Goal: Task Accomplishment & Management: Manage account settings

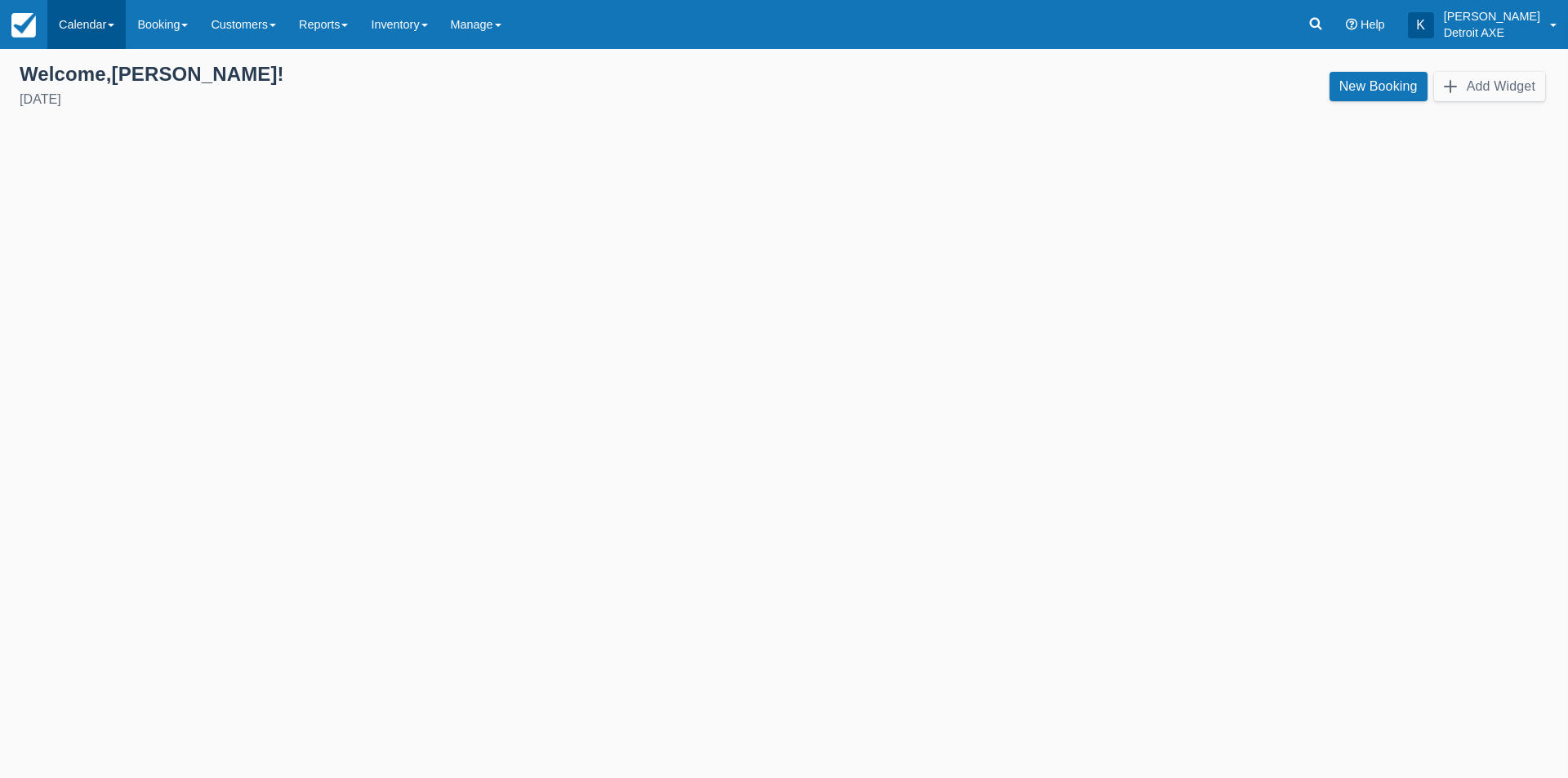
click at [78, 21] on link "Calendar" at bounding box center [86, 24] width 78 height 49
click at [139, 207] on link "Day" at bounding box center [112, 223] width 129 height 34
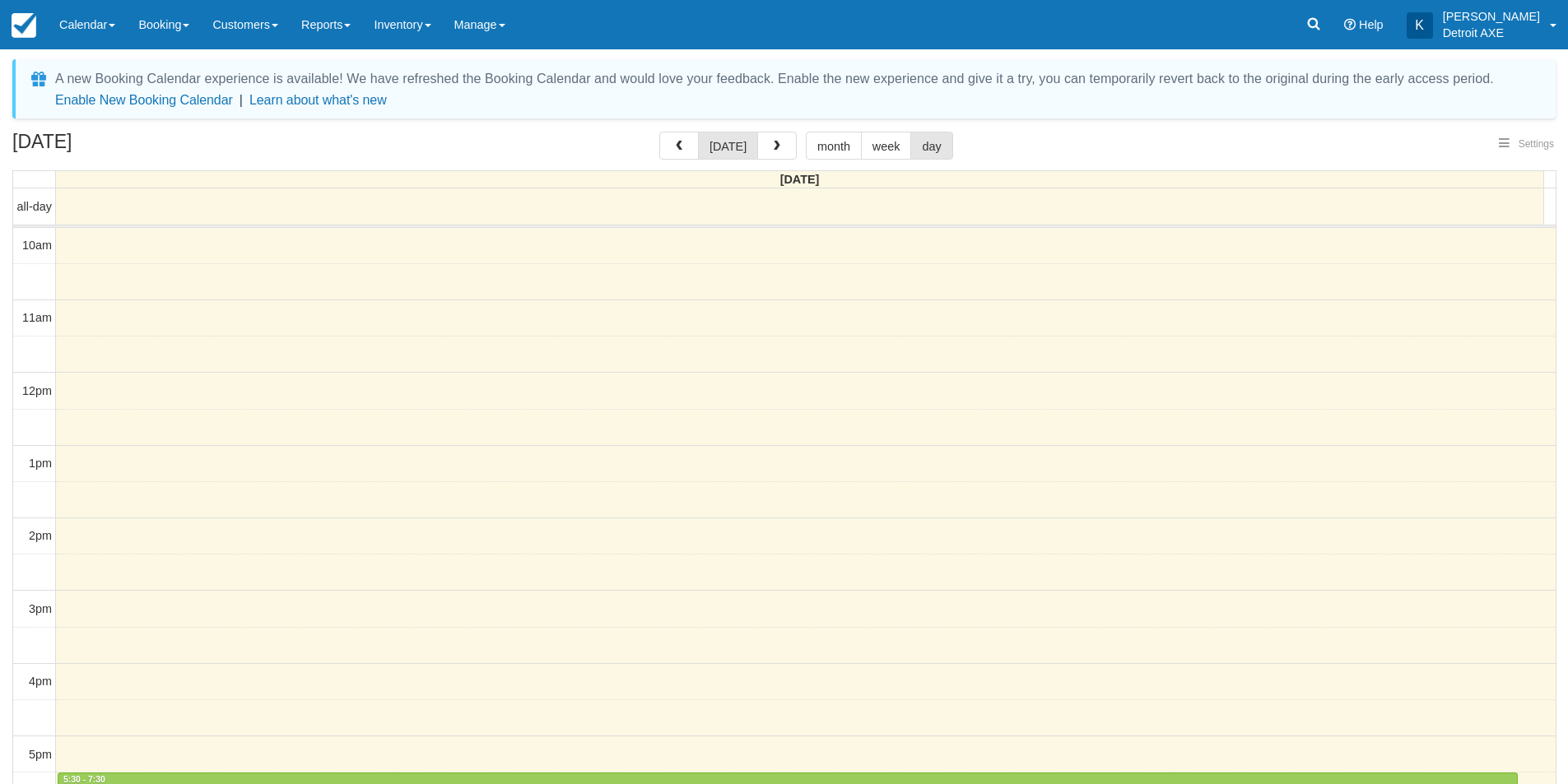
select select
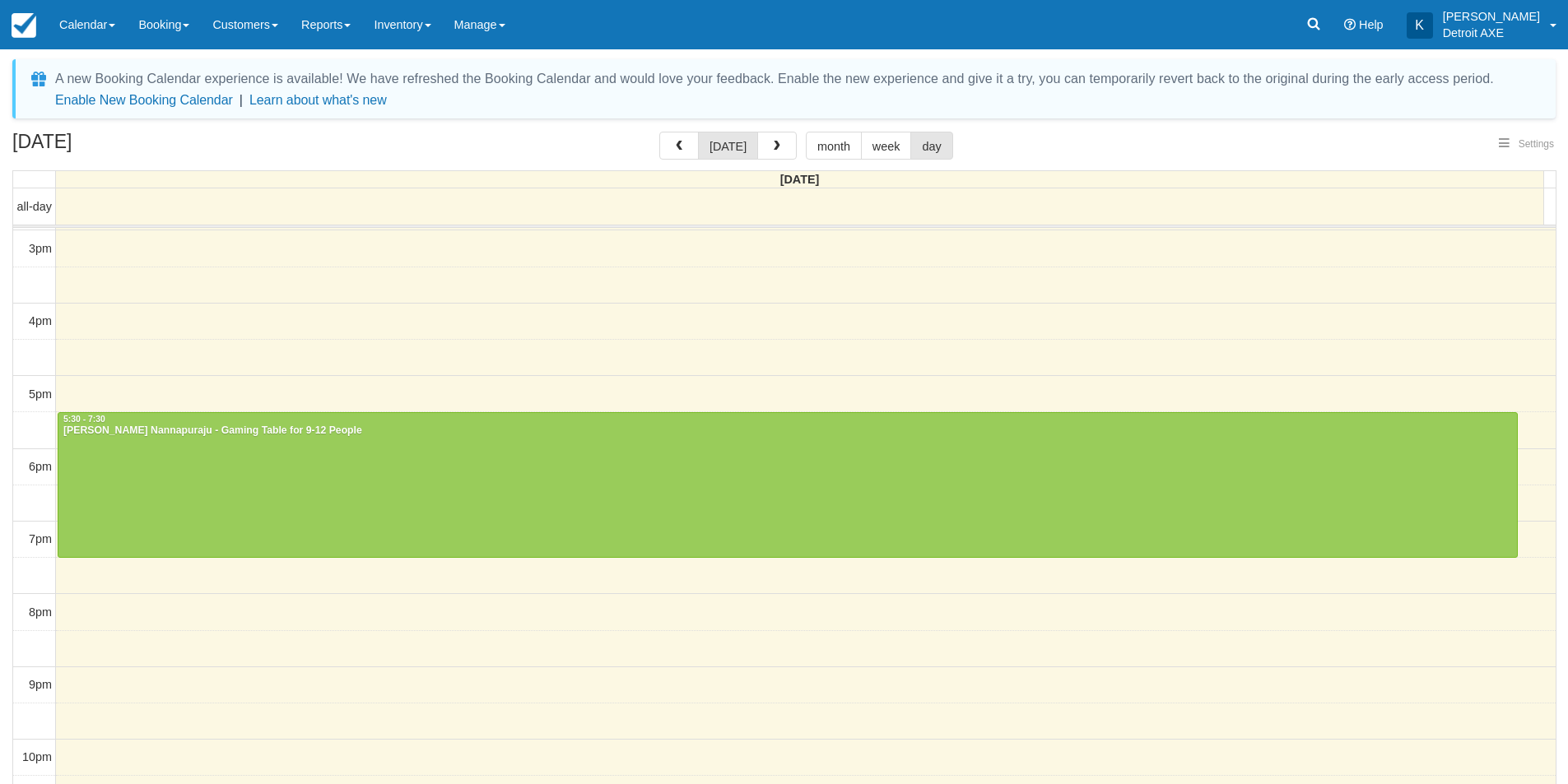
select select
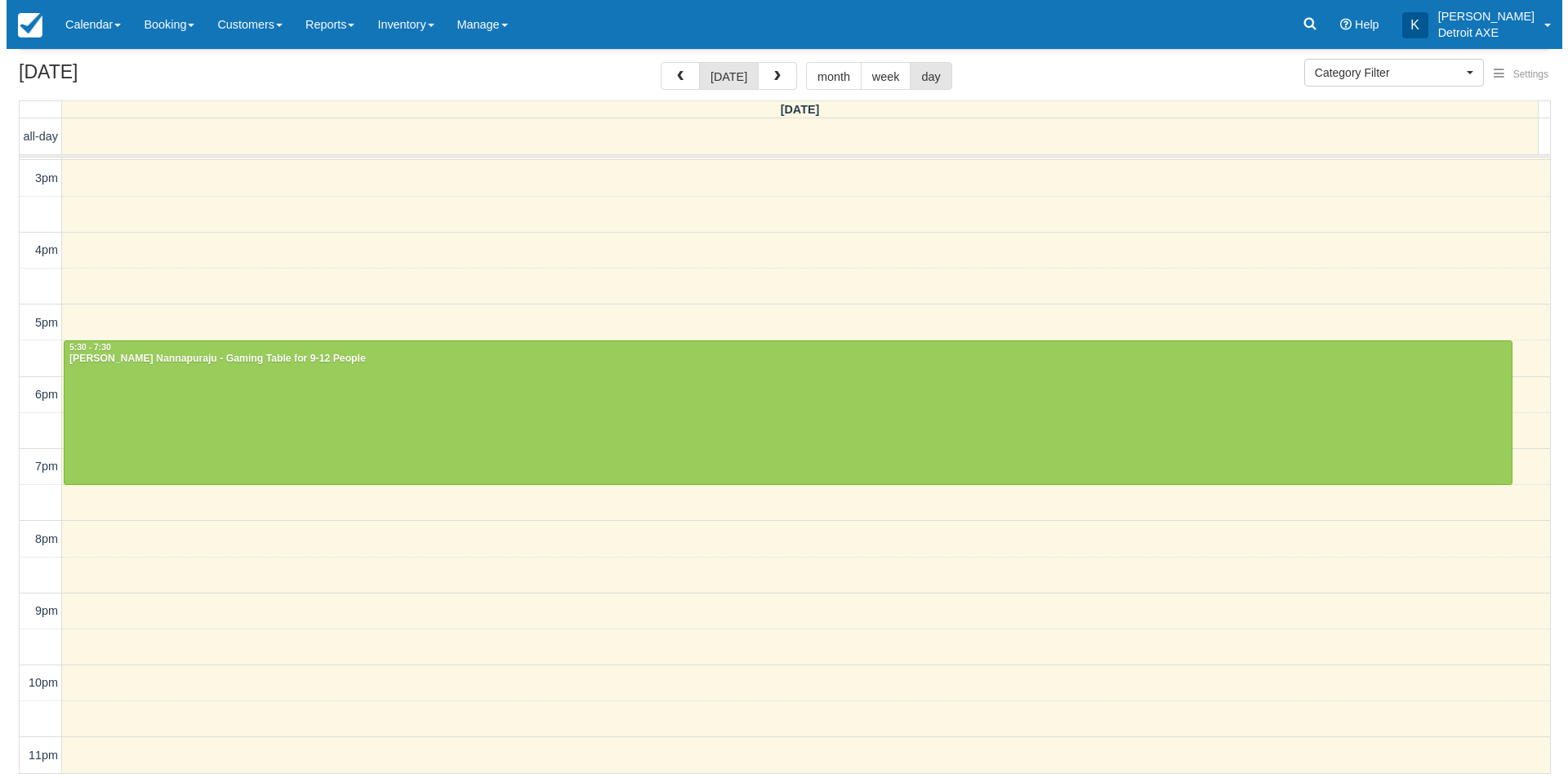
scroll to position [0, 0]
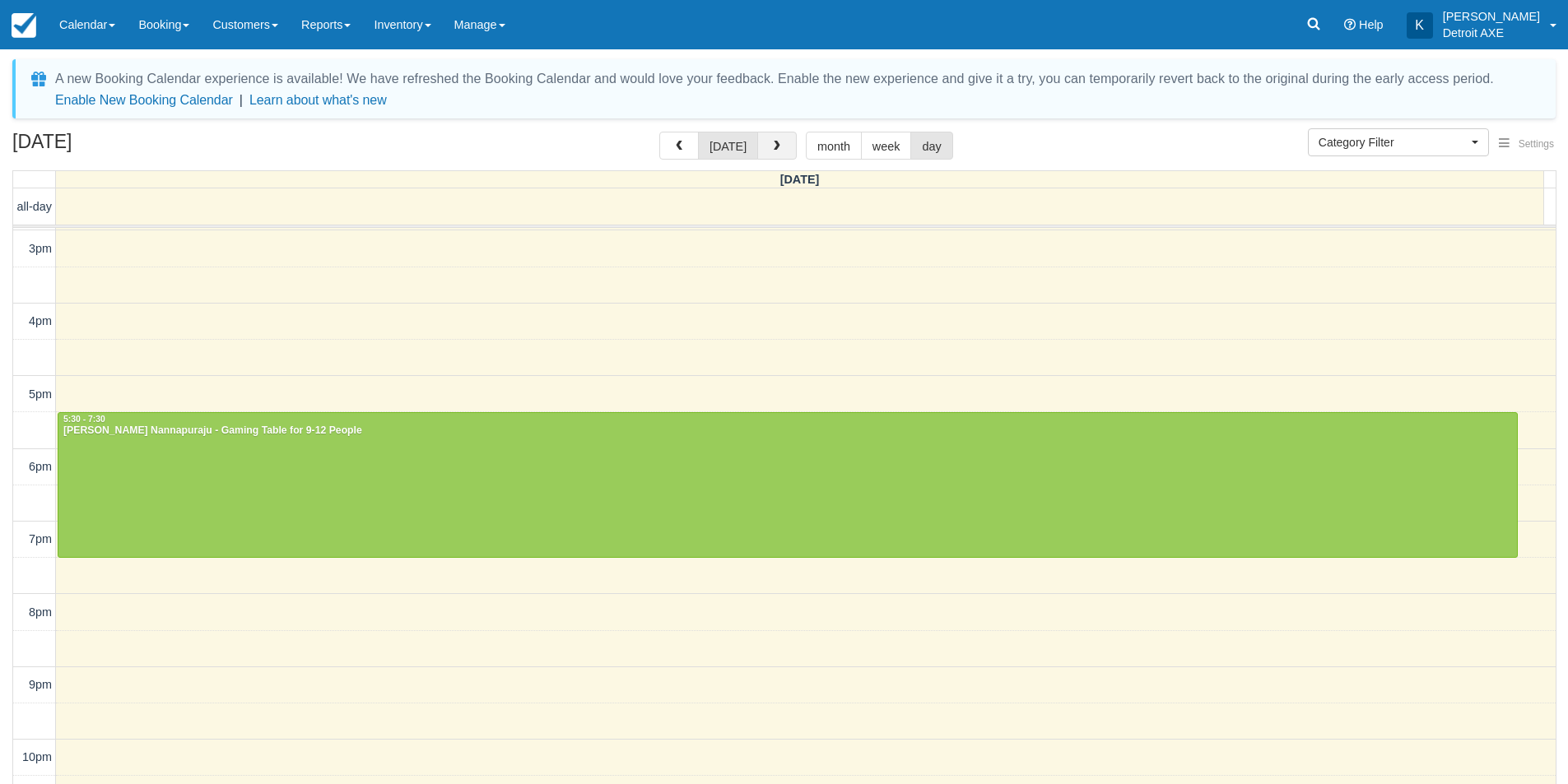
click at [786, 143] on button "button" at bounding box center [777, 146] width 40 height 28
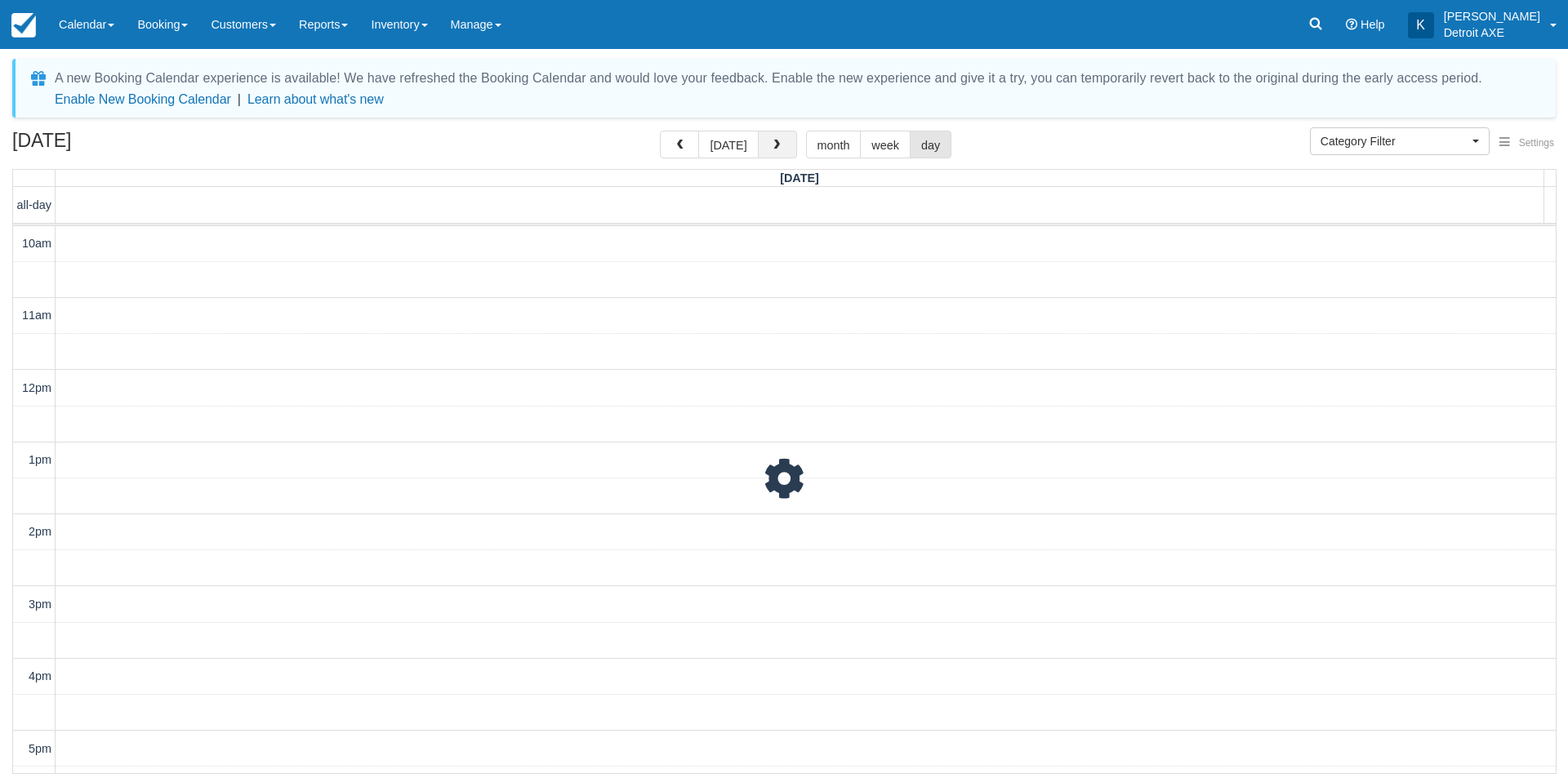
scroll to position [426, 0]
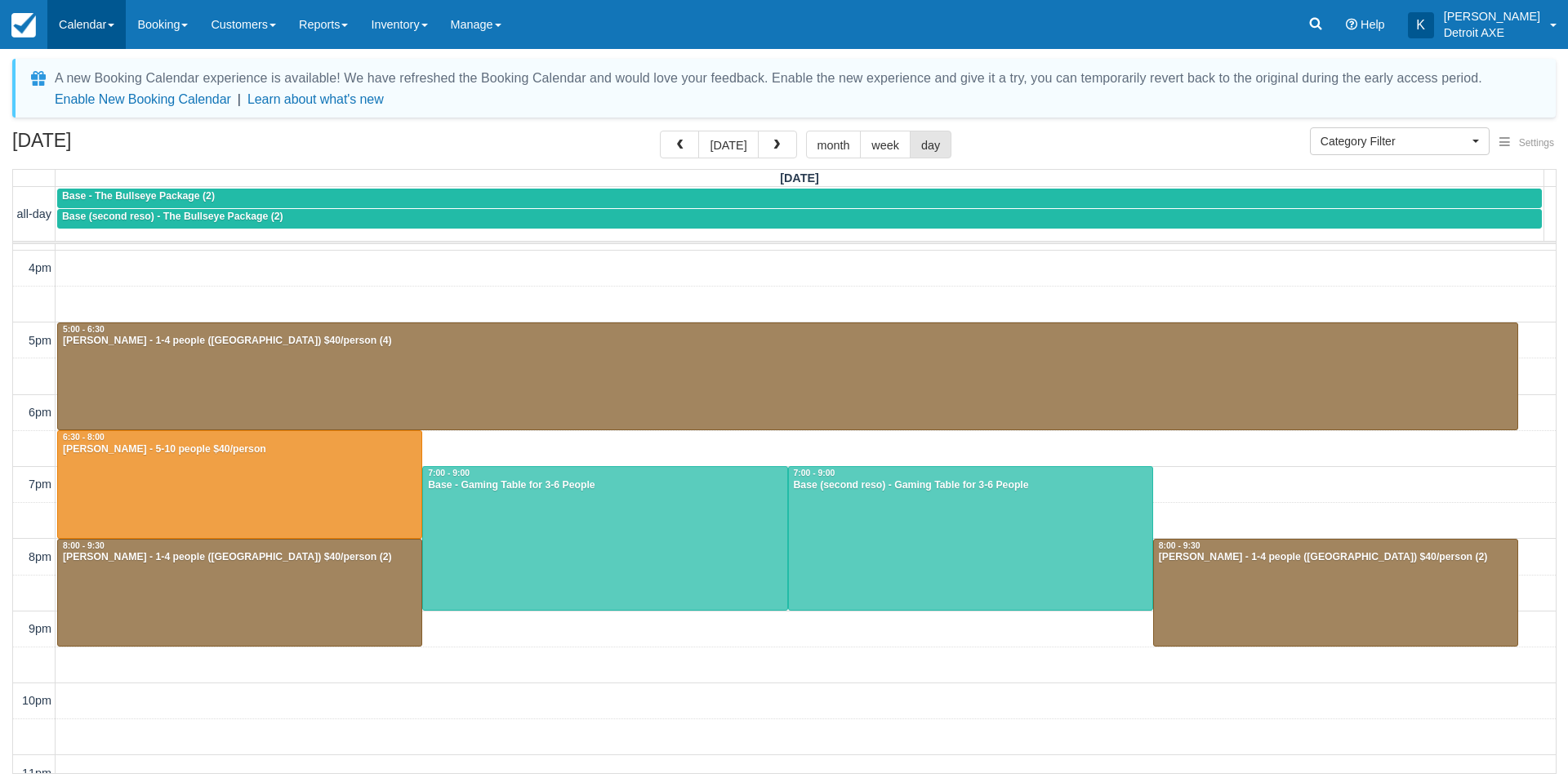
click at [113, 18] on link "Calendar" at bounding box center [86, 24] width 78 height 49
click at [236, 129] on div "A new Booking Calendar experience is available! We have refreshed the Booking C…" at bounding box center [784, 419] width 1544 height 720
click at [87, 22] on link "Calendar" at bounding box center [86, 24] width 78 height 49
click at [562, 137] on div "October 15, 2025 today month week day" at bounding box center [784, 148] width 1544 height 35
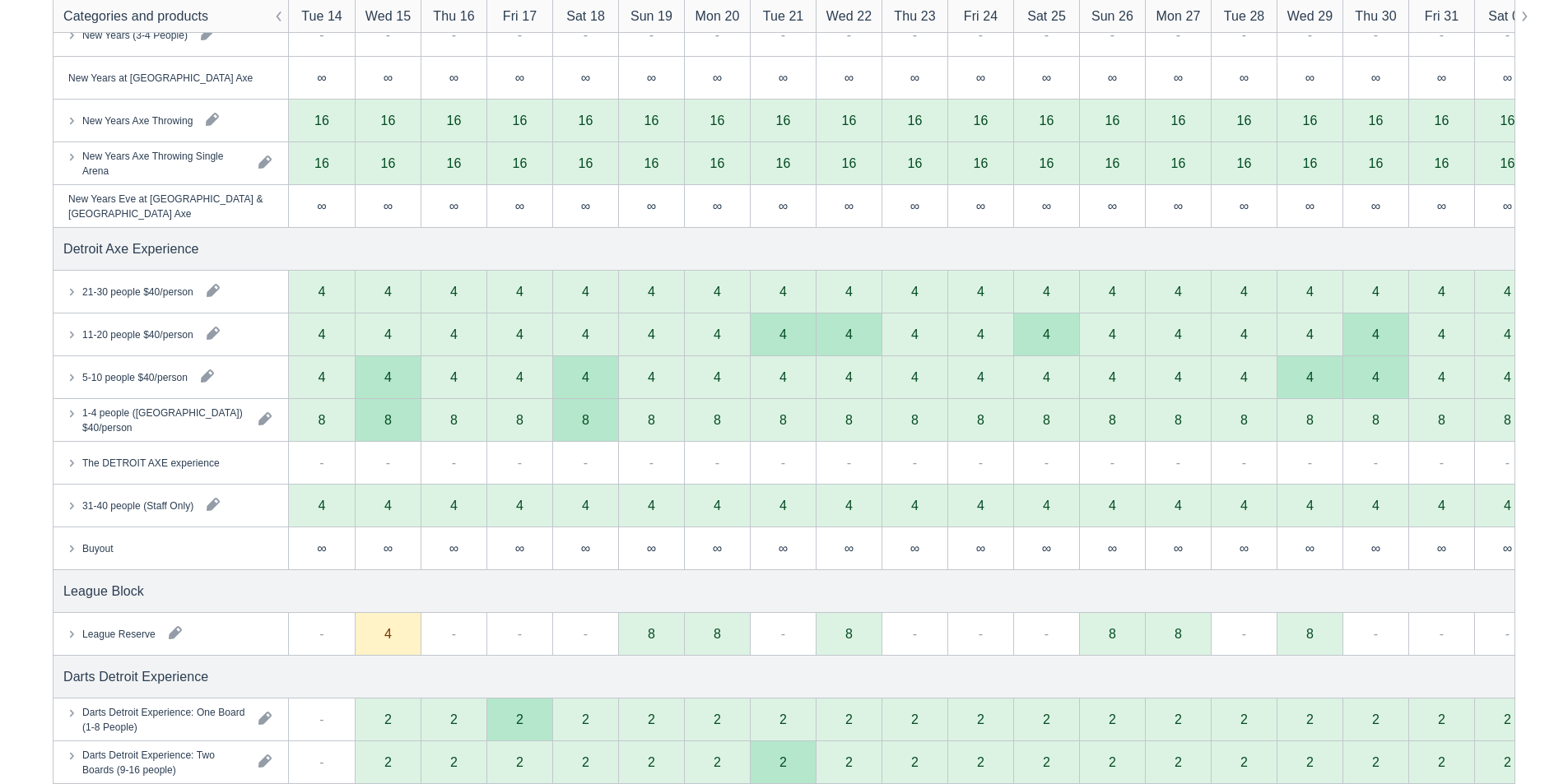
scroll to position [740, 0]
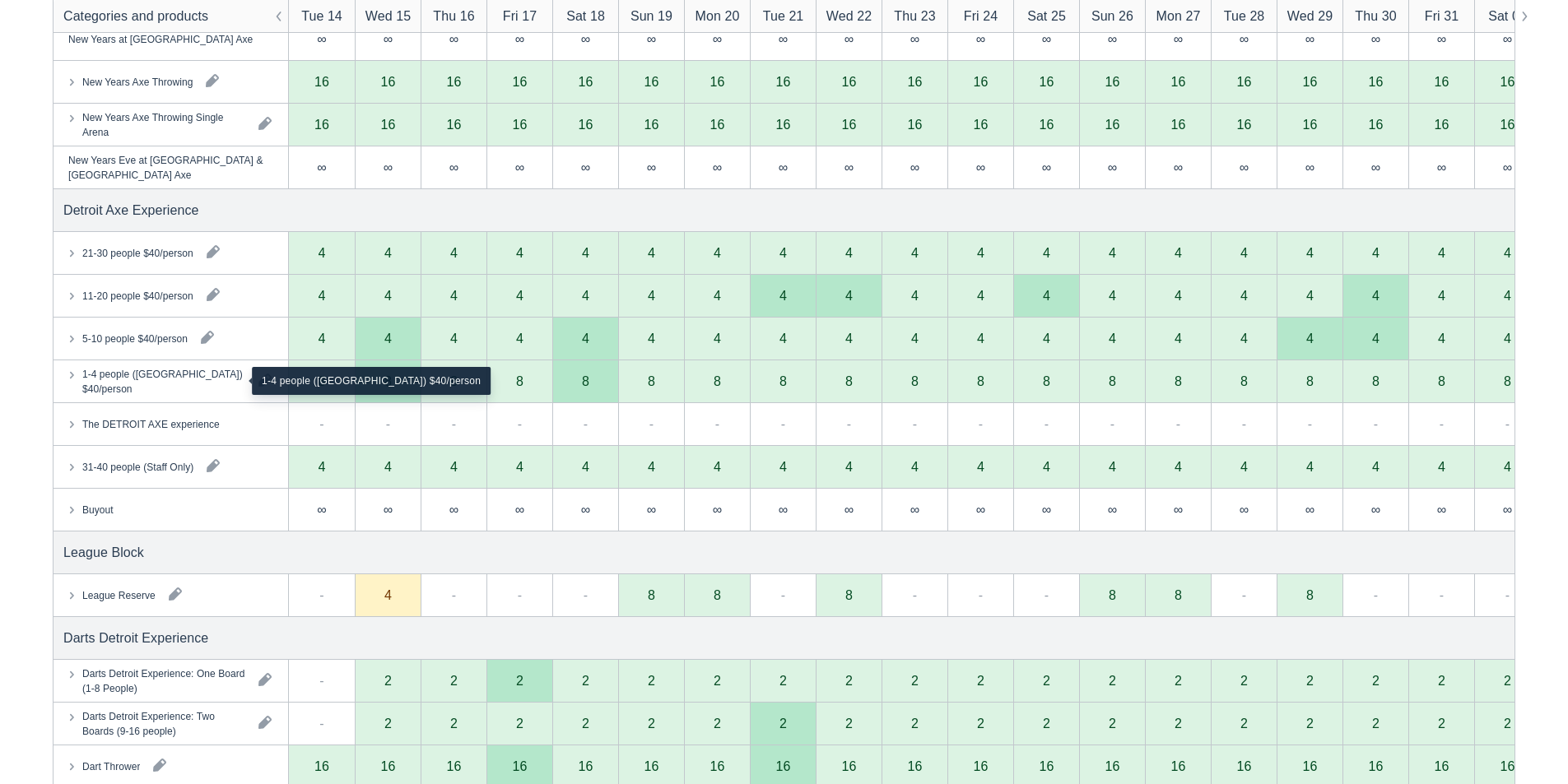
click at [127, 372] on div "1-4 people ([GEOGRAPHIC_DATA]) $40/person" at bounding box center [164, 380] width 163 height 29
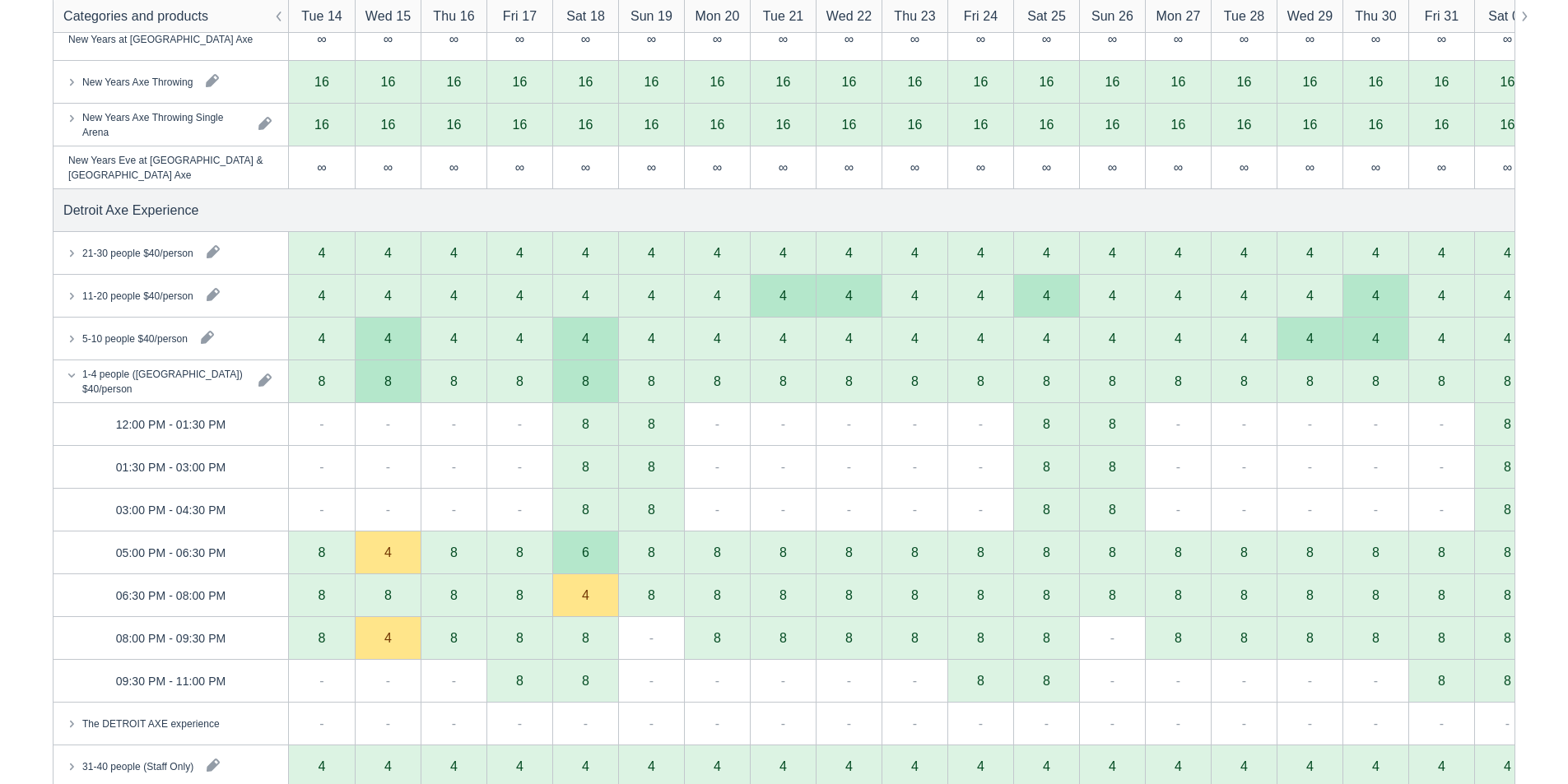
scroll to position [823, 0]
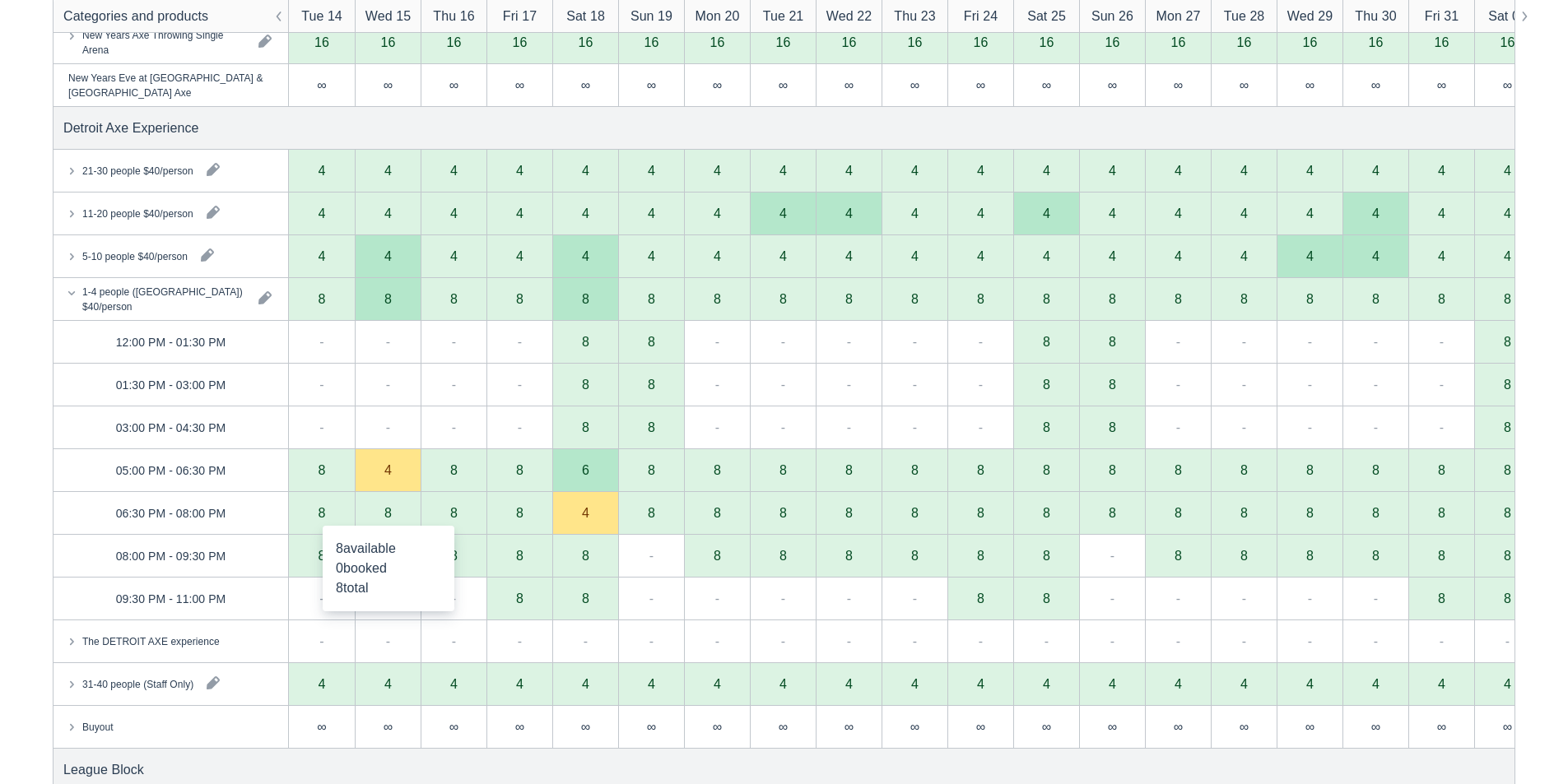
click at [401, 516] on div "8" at bounding box center [387, 513] width 65 height 43
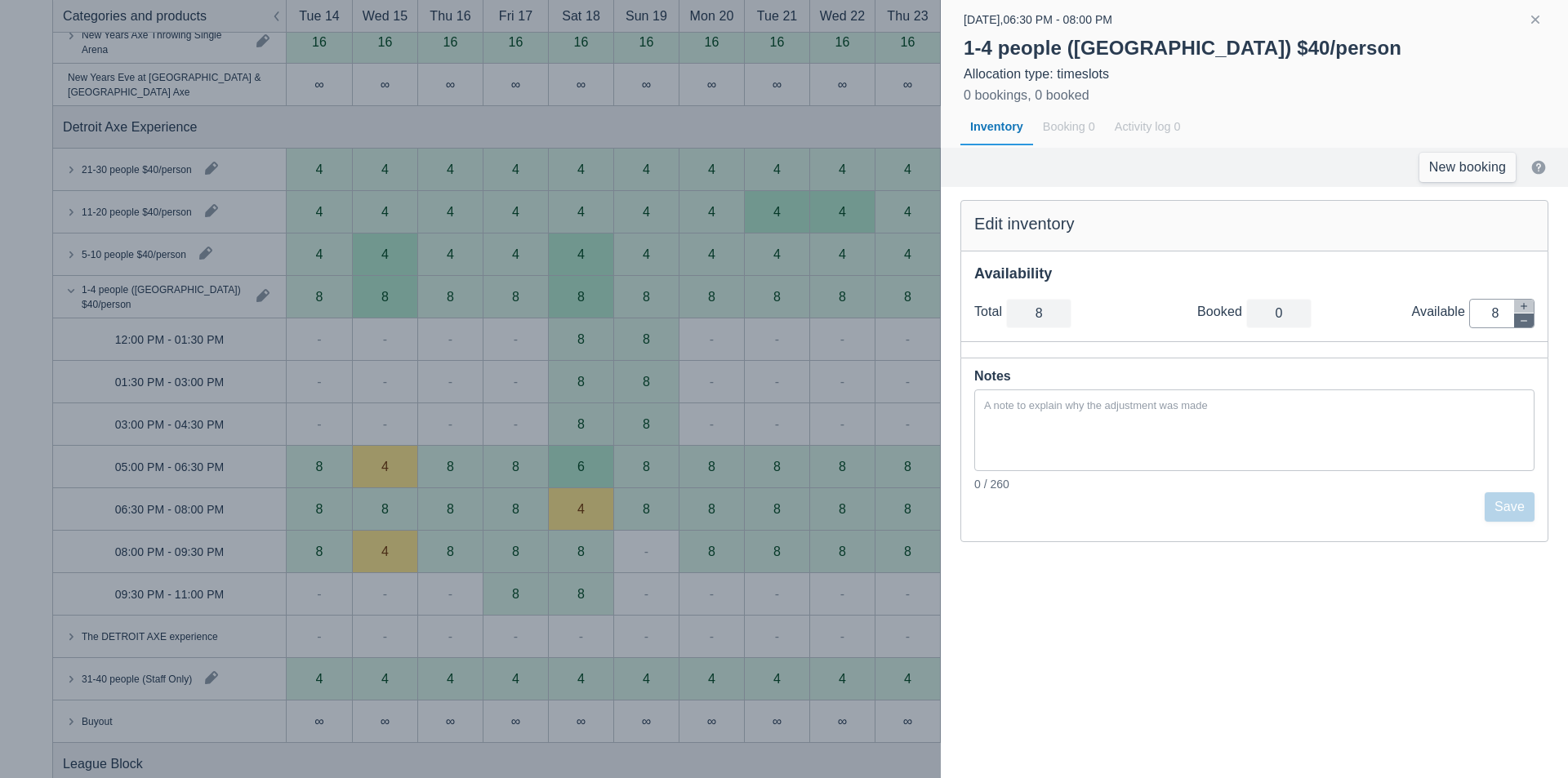
click at [1528, 325] on button "button" at bounding box center [1524, 320] width 20 height 14
type input "7"
click at [1528, 325] on button "button" at bounding box center [1524, 320] width 20 height 14
type input "6"
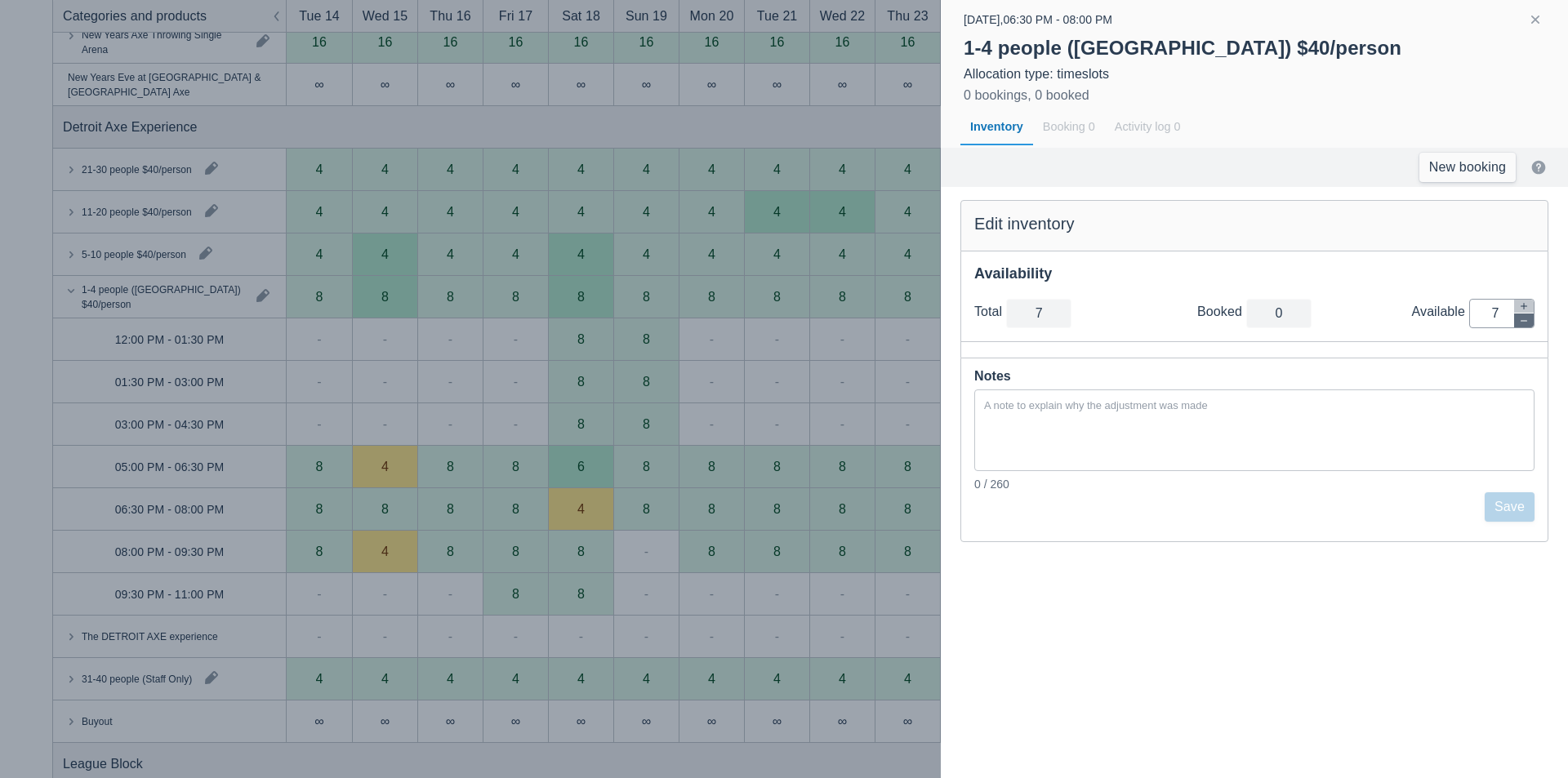
type input "6"
click at [1528, 325] on button "button" at bounding box center [1524, 320] width 20 height 14
type input "5"
click at [1528, 325] on button "button" at bounding box center [1524, 320] width 20 height 14
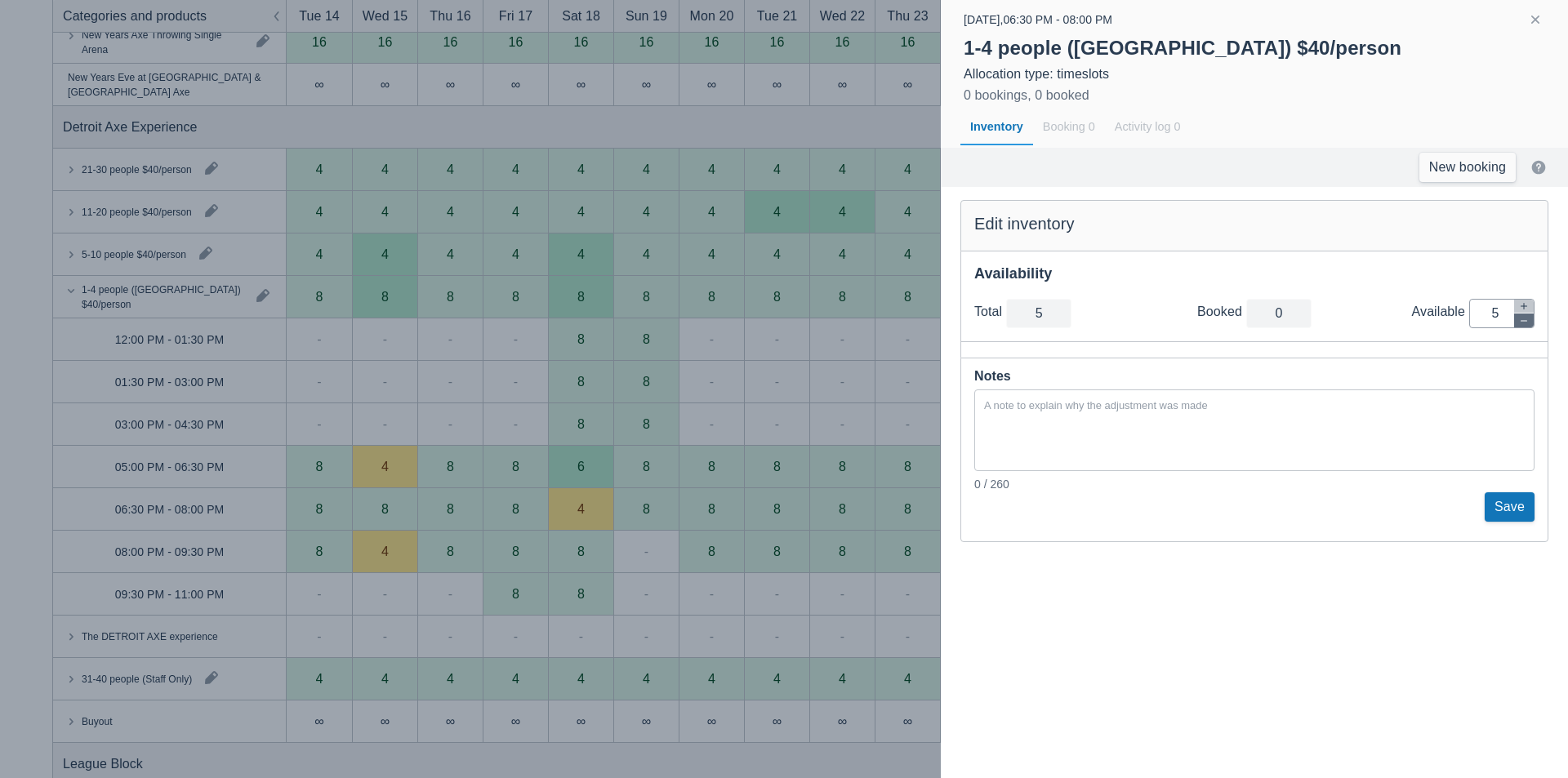
type input "4"
click at [1528, 325] on button "button" at bounding box center [1524, 320] width 20 height 14
type input "3"
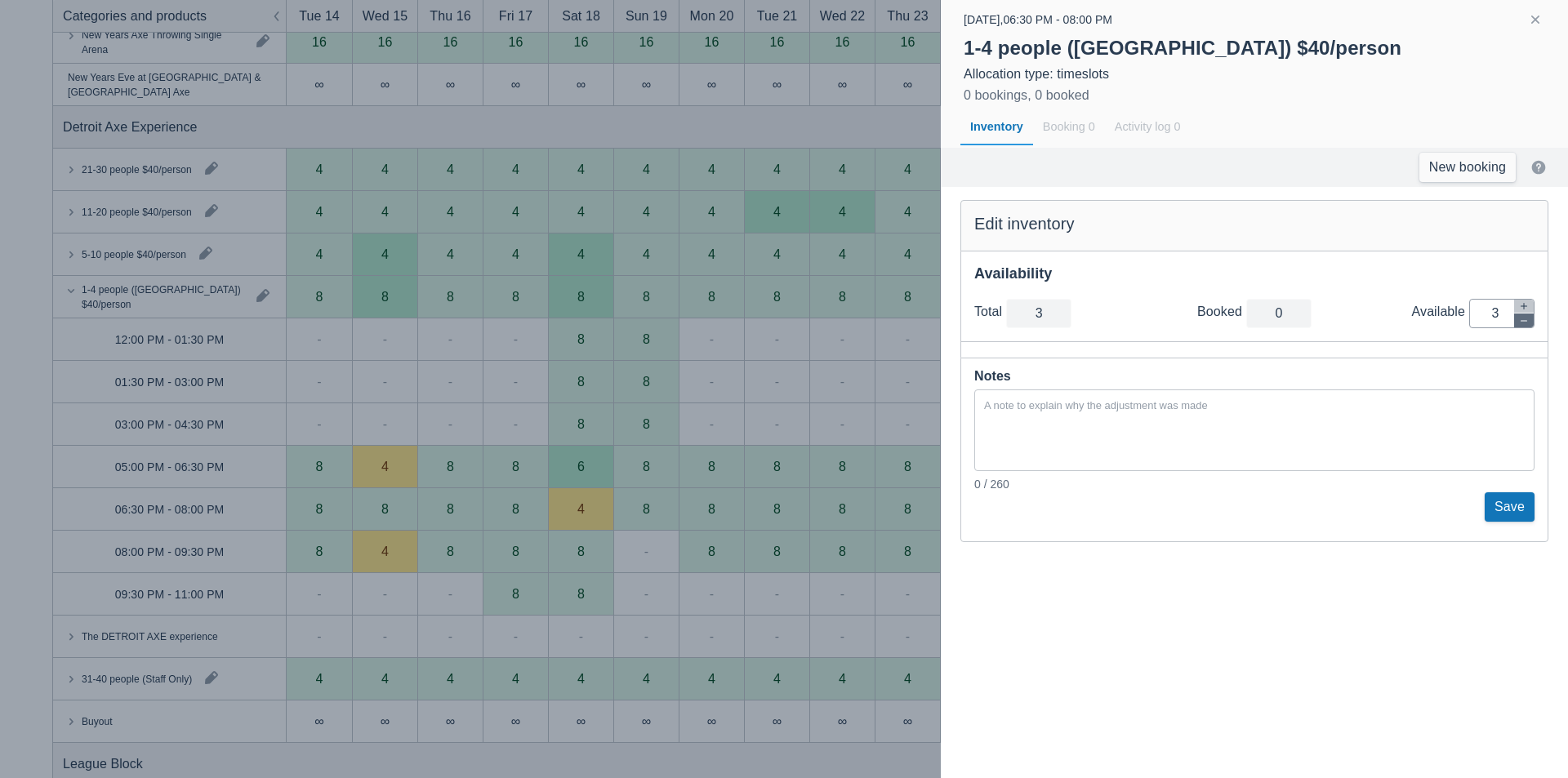
click at [1528, 325] on button "button" at bounding box center [1524, 320] width 20 height 14
type input "2"
click at [1528, 325] on button "button" at bounding box center [1524, 320] width 20 height 14
type input "1"
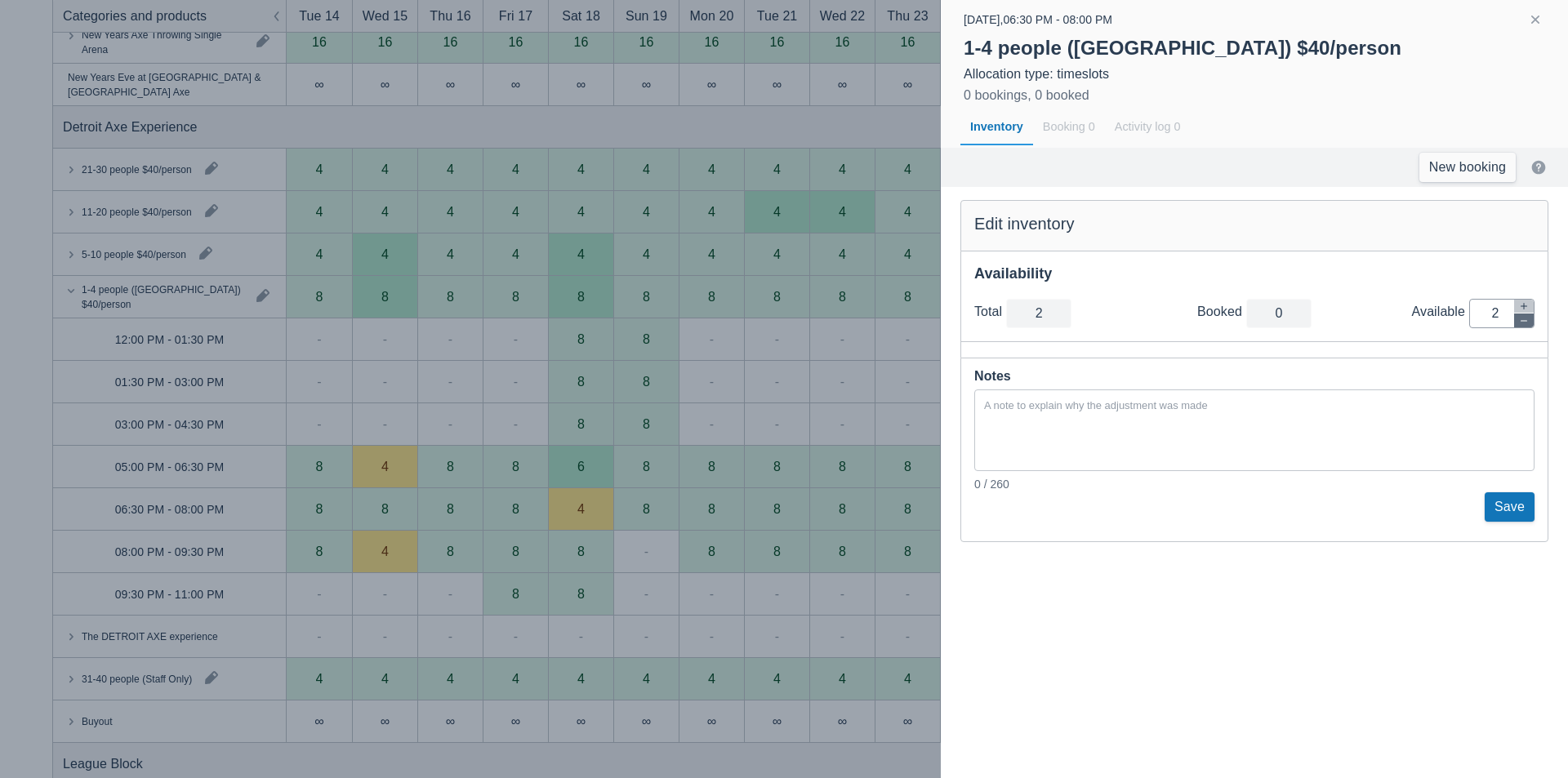
type input "1"
click at [1528, 325] on button "button" at bounding box center [1524, 320] width 20 height 14
type input "0"
click at [1510, 512] on button "Save" at bounding box center [1510, 507] width 50 height 29
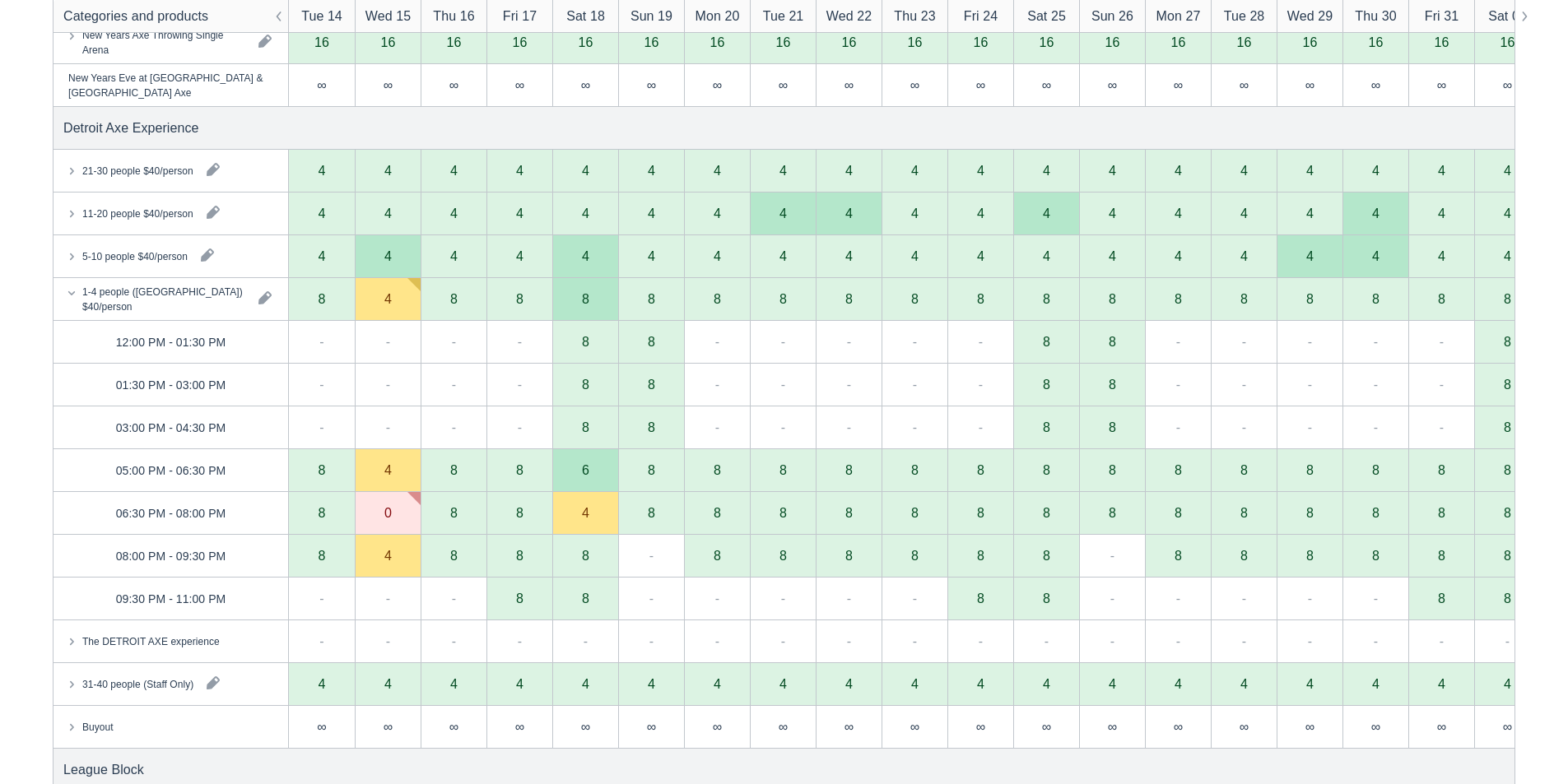
scroll to position [988, 0]
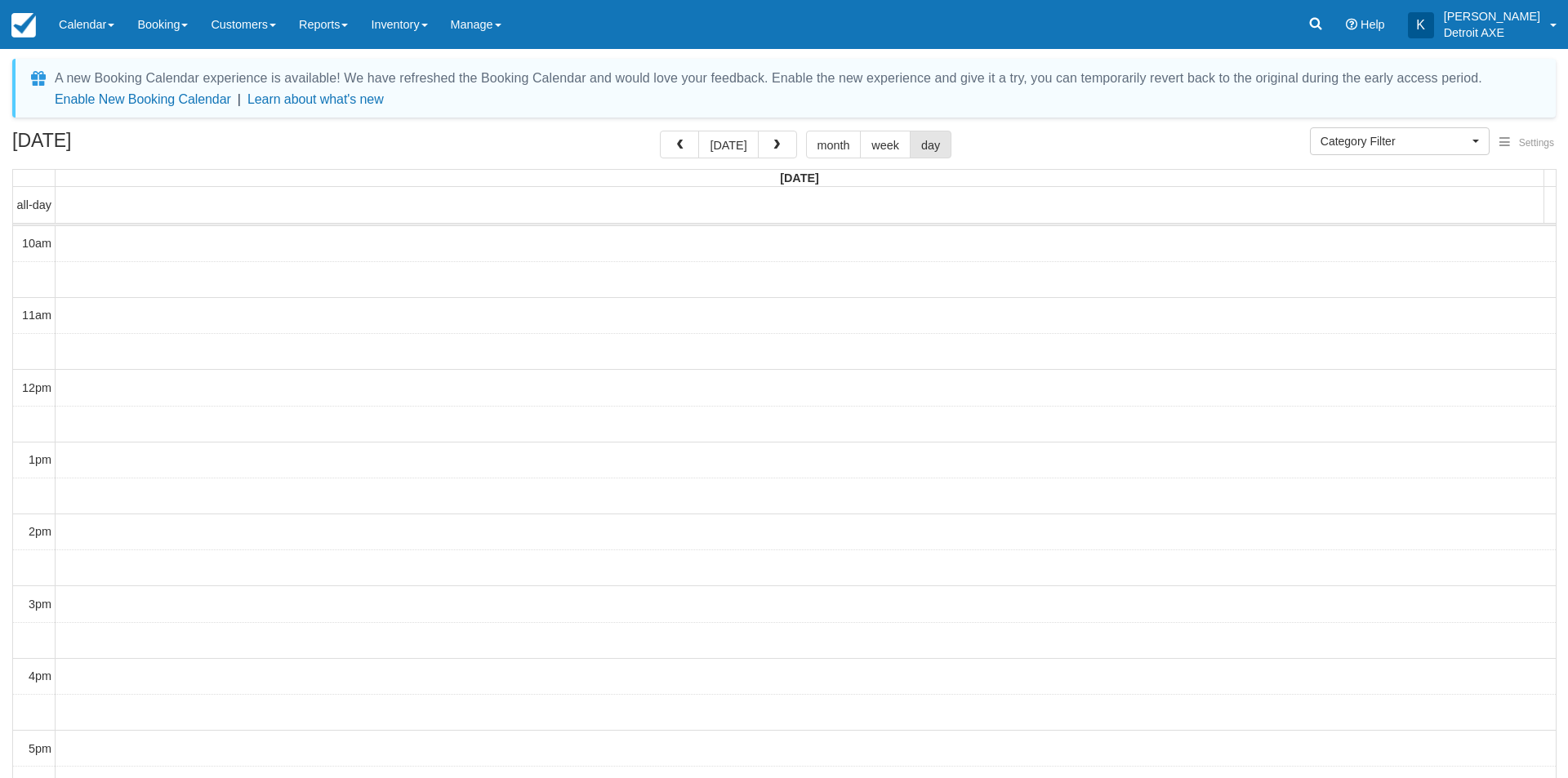
select select
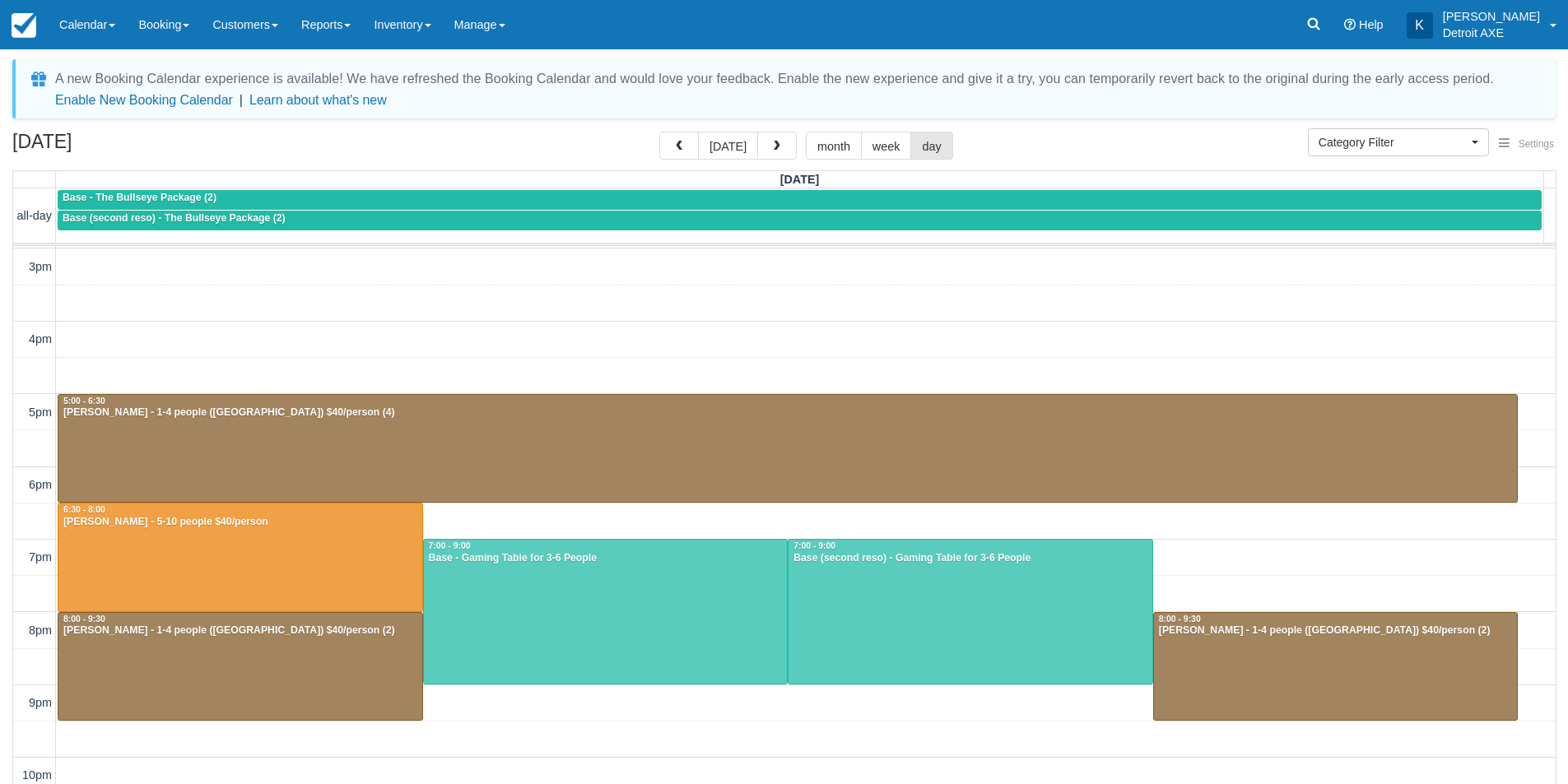
scroll to position [378, 0]
